Goal: Transaction & Acquisition: Book appointment/travel/reservation

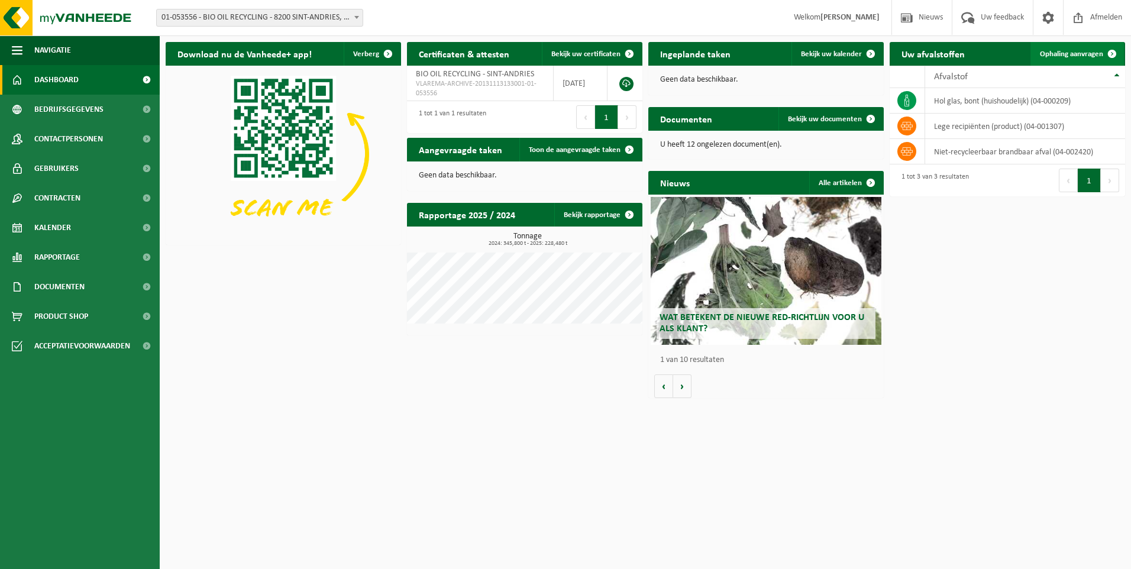
click at [1085, 56] on span "Ophaling aanvragen" at bounding box center [1071, 54] width 63 height 8
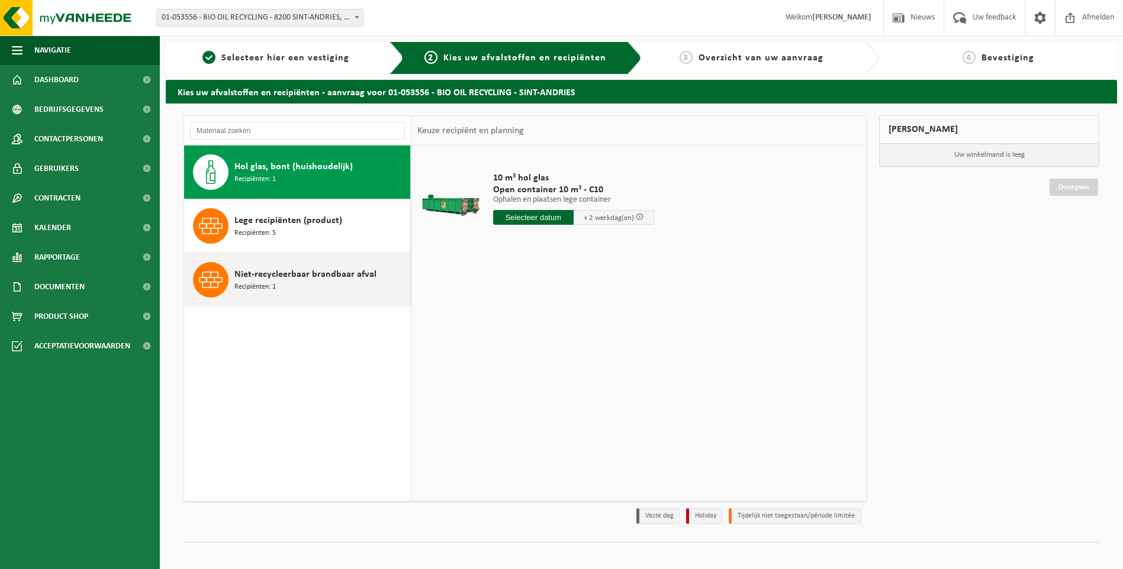
click at [295, 265] on div "Niet-recycleerbaar brandbaar afval Recipiënten: 1" at bounding box center [320, 280] width 173 height 36
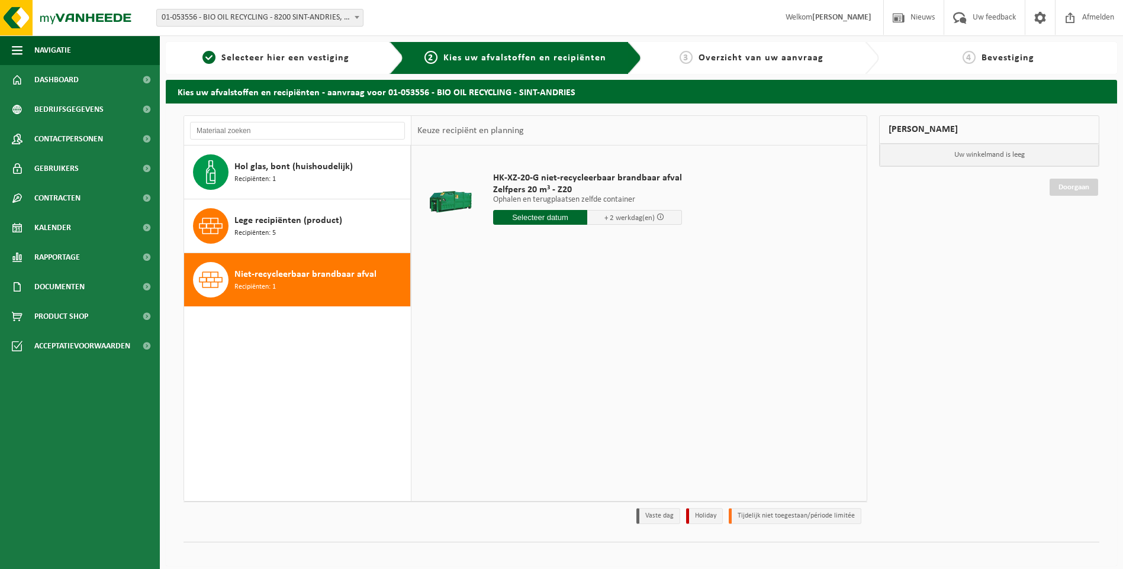
click at [521, 223] on input "text" at bounding box center [540, 217] width 95 height 15
click at [624, 246] on icon at bounding box center [627, 244] width 19 height 19
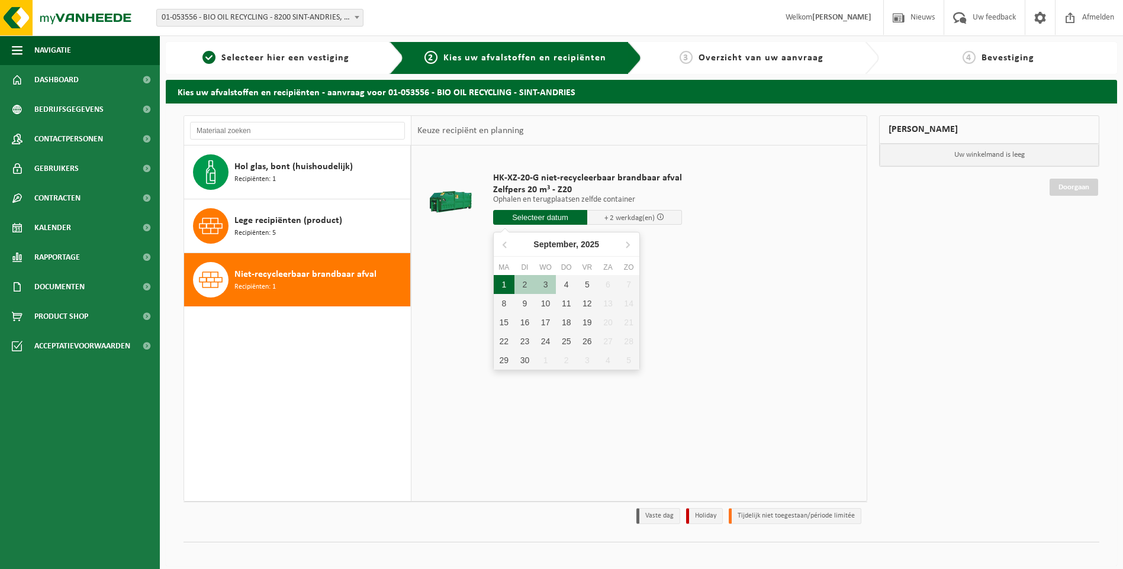
click at [502, 286] on div "1" at bounding box center [504, 284] width 21 height 19
type input "Van 2025-09-01"
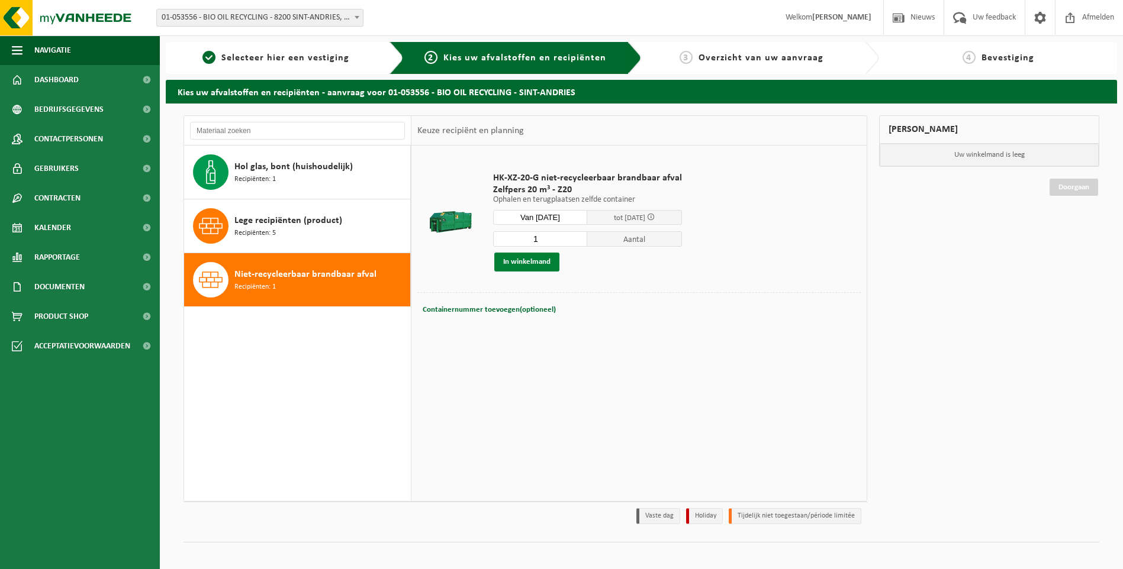
click at [517, 260] on button "In winkelmand" at bounding box center [526, 262] width 65 height 19
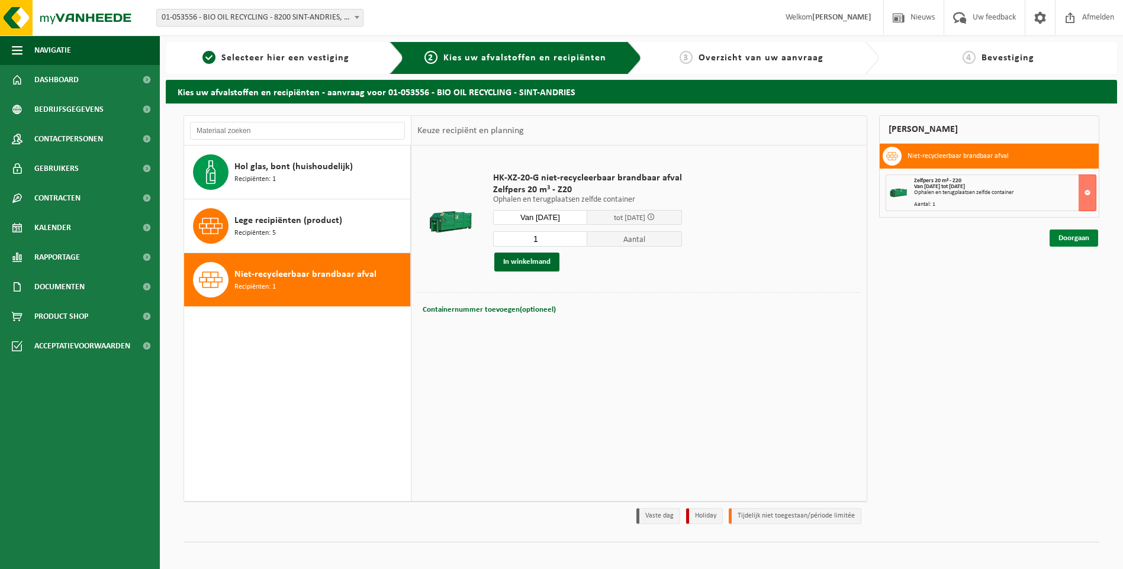
click at [1066, 242] on link "Doorgaan" at bounding box center [1073, 238] width 49 height 17
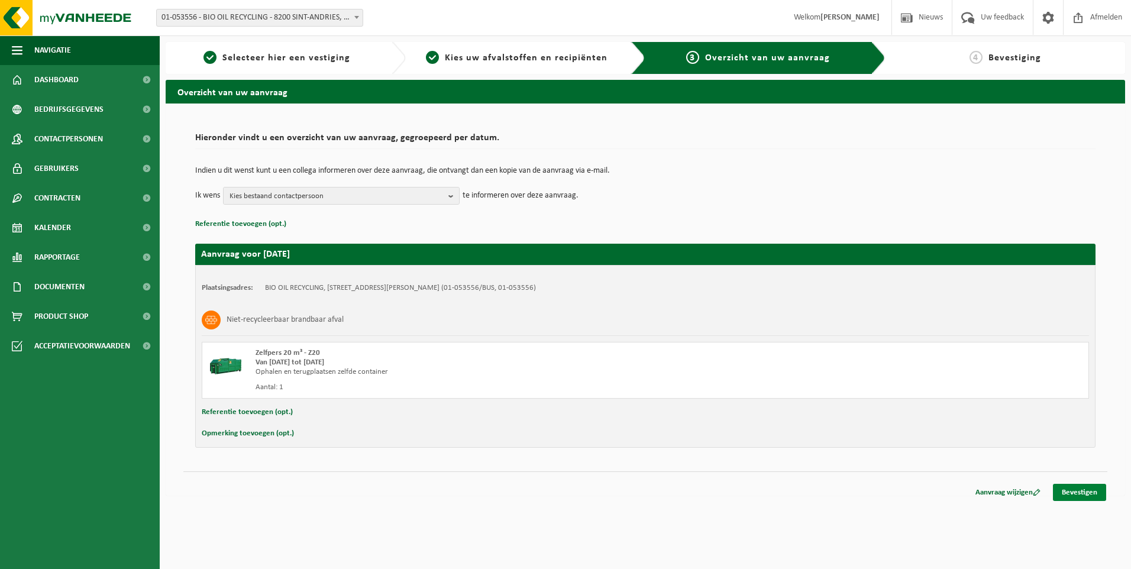
click at [1069, 491] on link "Bevestigen" at bounding box center [1079, 492] width 53 height 17
